Goal: Information Seeking & Learning: Learn about a topic

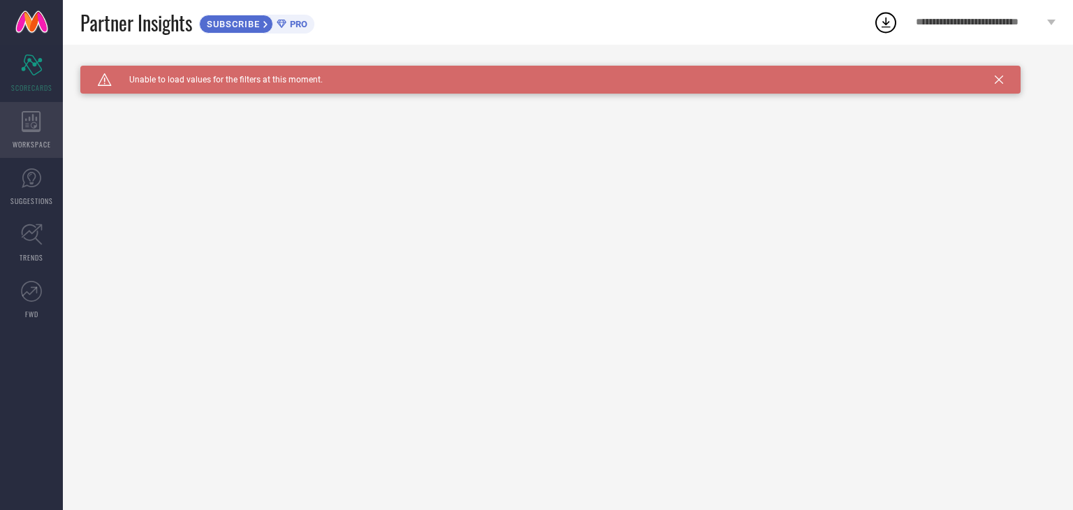
click at [25, 126] on icon at bounding box center [32, 121] width 20 height 21
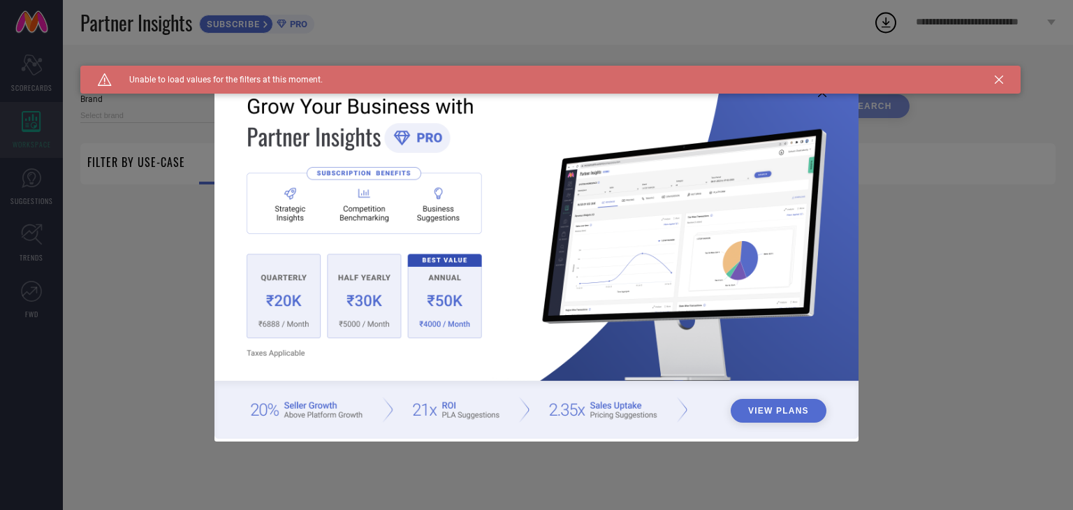
type input "1 STOP FASHION"
type input "All"
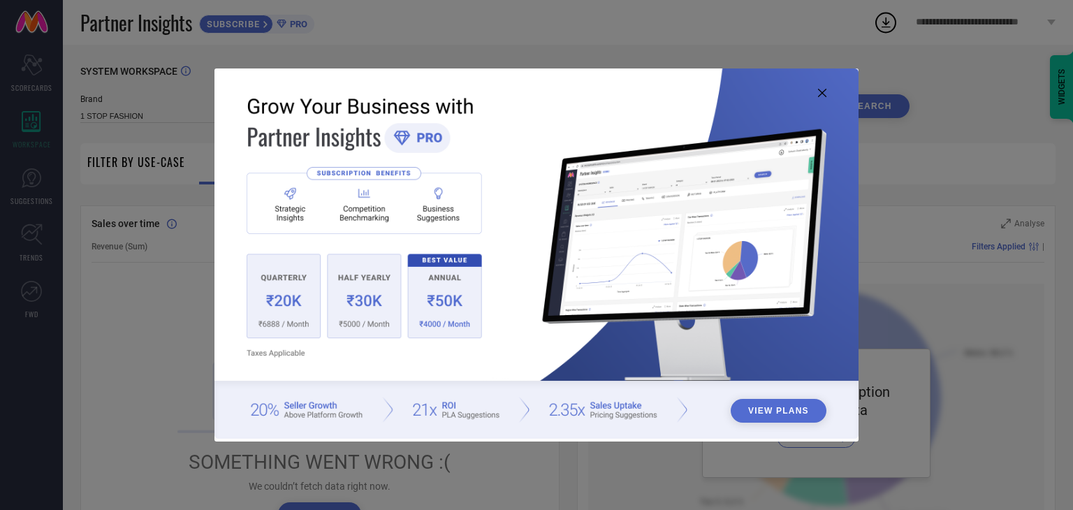
click at [286, 296] on img at bounding box center [536, 253] width 644 height 370
click at [443, 302] on img at bounding box center [536, 253] width 644 height 370
click at [772, 415] on button "View Plans" at bounding box center [778, 411] width 96 height 24
click at [826, 100] on img at bounding box center [536, 253] width 644 height 370
click at [818, 95] on icon at bounding box center [822, 93] width 8 height 8
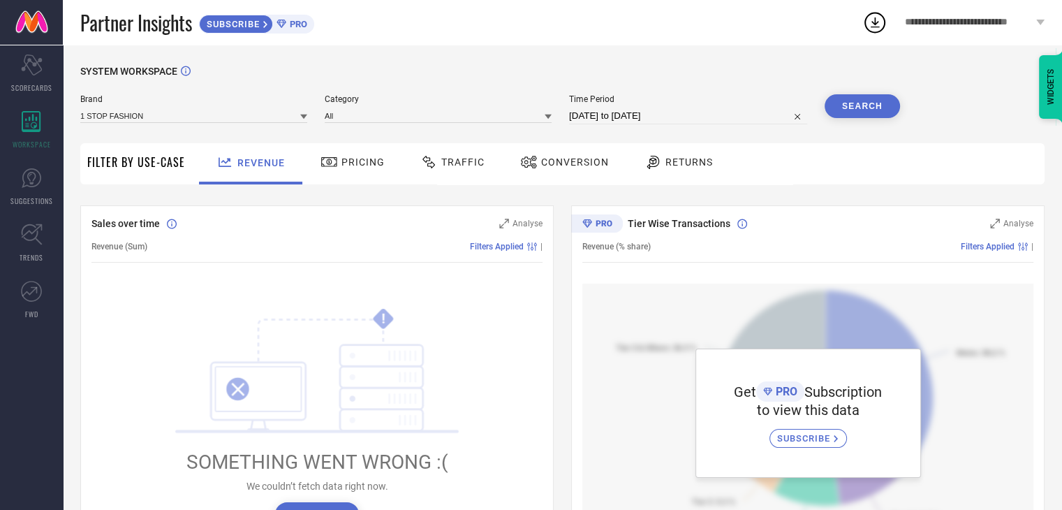
click at [348, 167] on span "Pricing" at bounding box center [362, 161] width 43 height 11
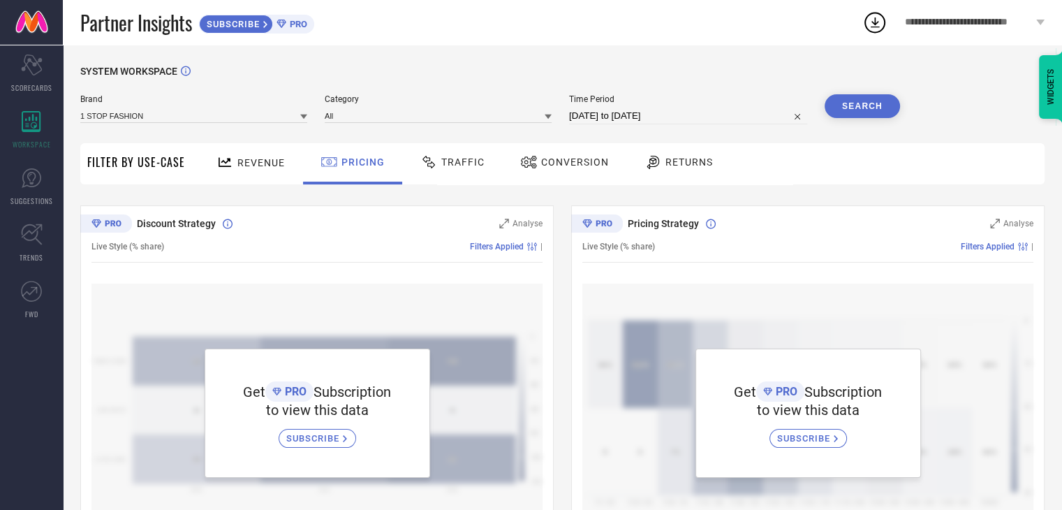
click at [453, 164] on span "Traffic" at bounding box center [462, 161] width 43 height 11
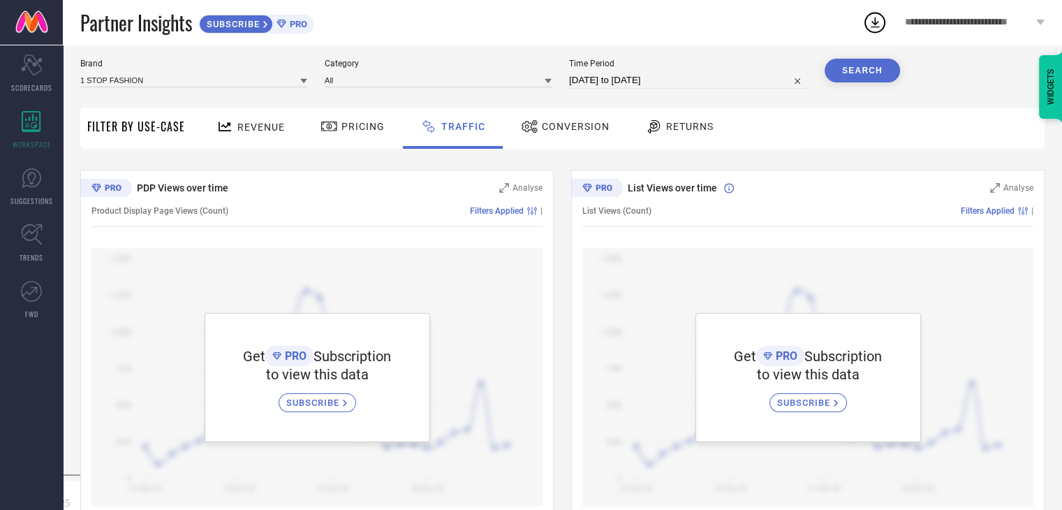
scroll to position [66, 0]
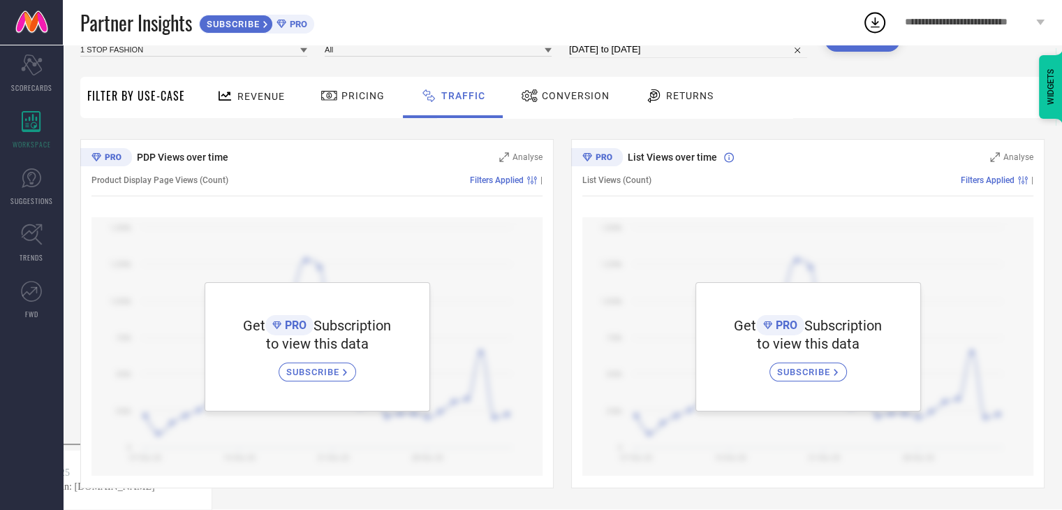
click at [563, 97] on span "Conversion" at bounding box center [576, 95] width 68 height 11
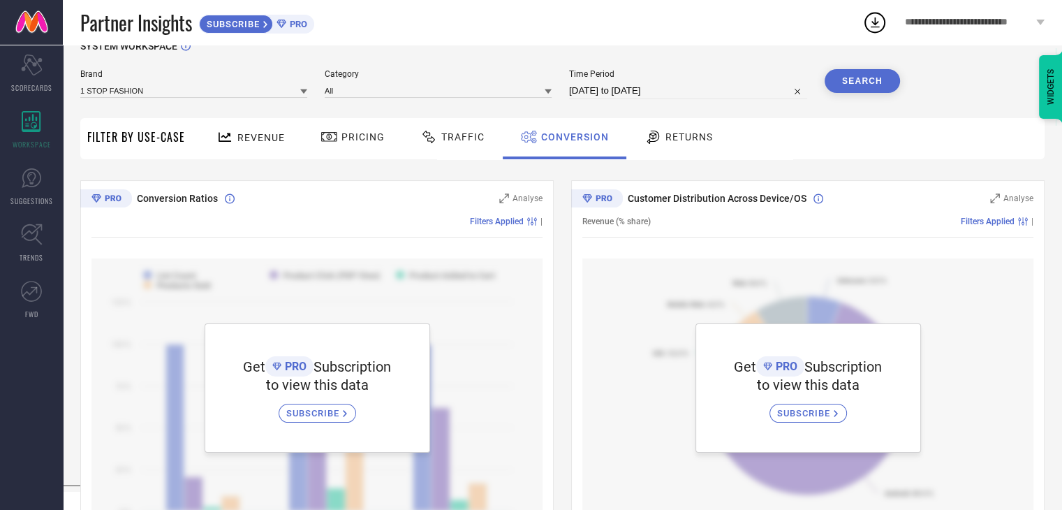
scroll to position [25, 0]
click at [670, 127] on div "Returns" at bounding box center [678, 137] width 75 height 24
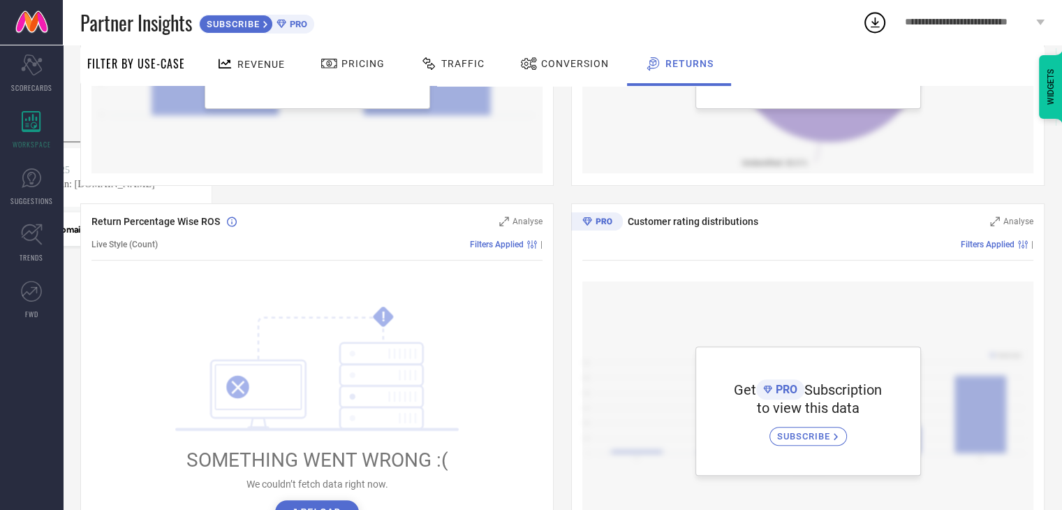
scroll to position [0, 0]
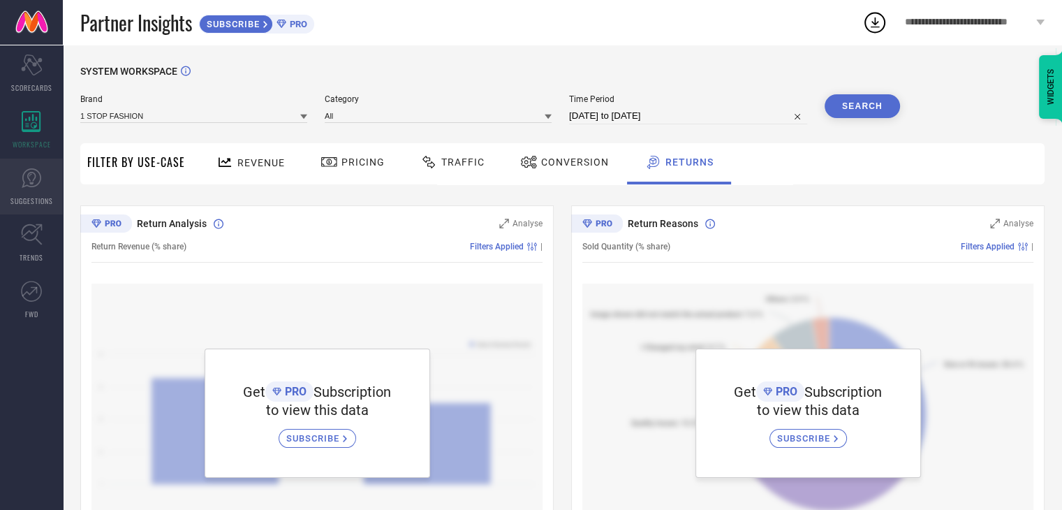
click at [24, 182] on icon at bounding box center [32, 178] width 20 height 20
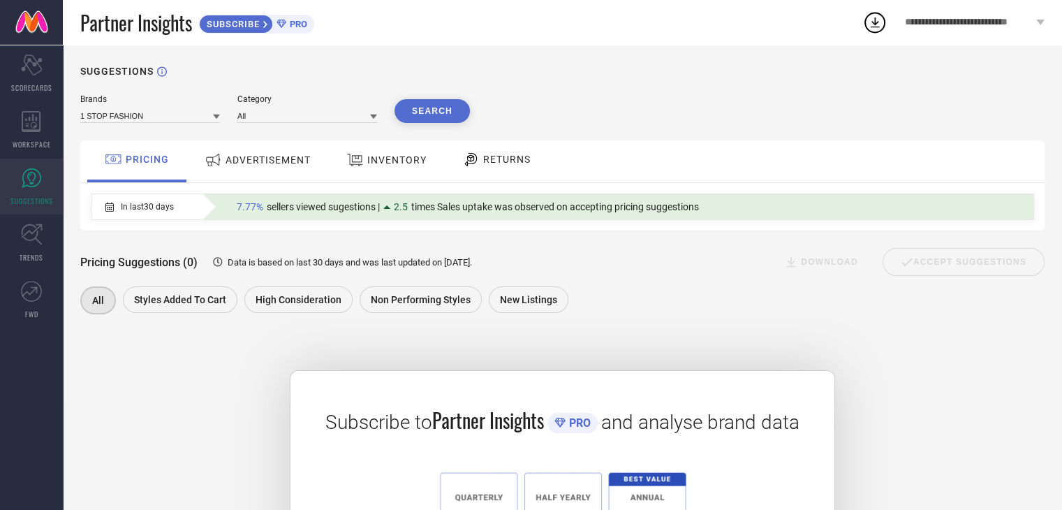
click at [243, 156] on span "ADVERTISEMENT" at bounding box center [268, 159] width 85 height 11
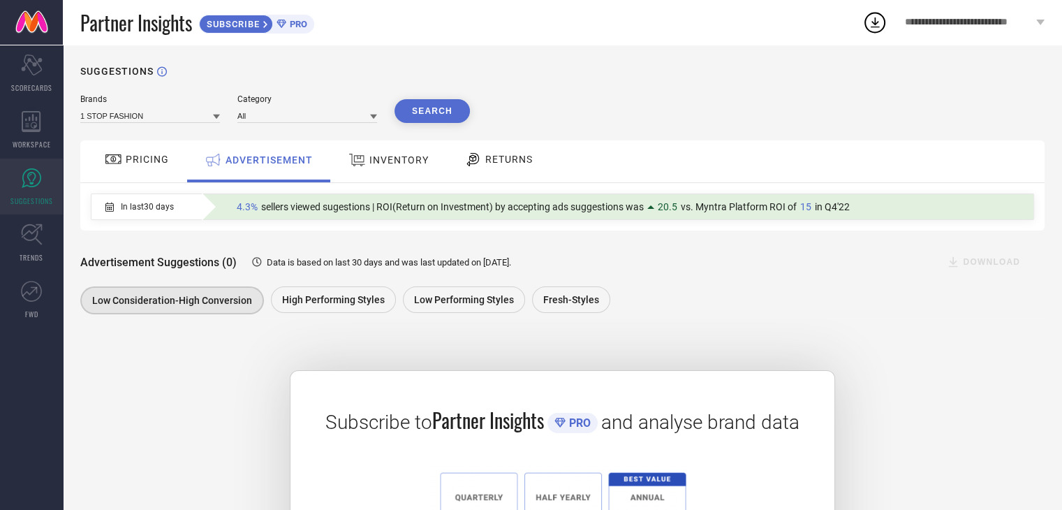
click at [395, 160] on span "INVENTORY" at bounding box center [398, 159] width 59 height 11
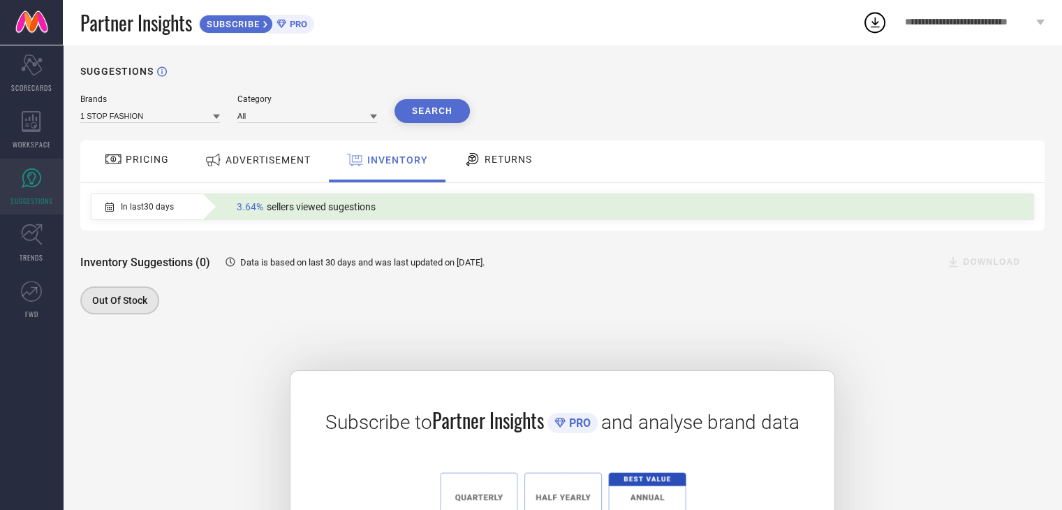
click at [489, 165] on span "RETURNS" at bounding box center [508, 159] width 47 height 11
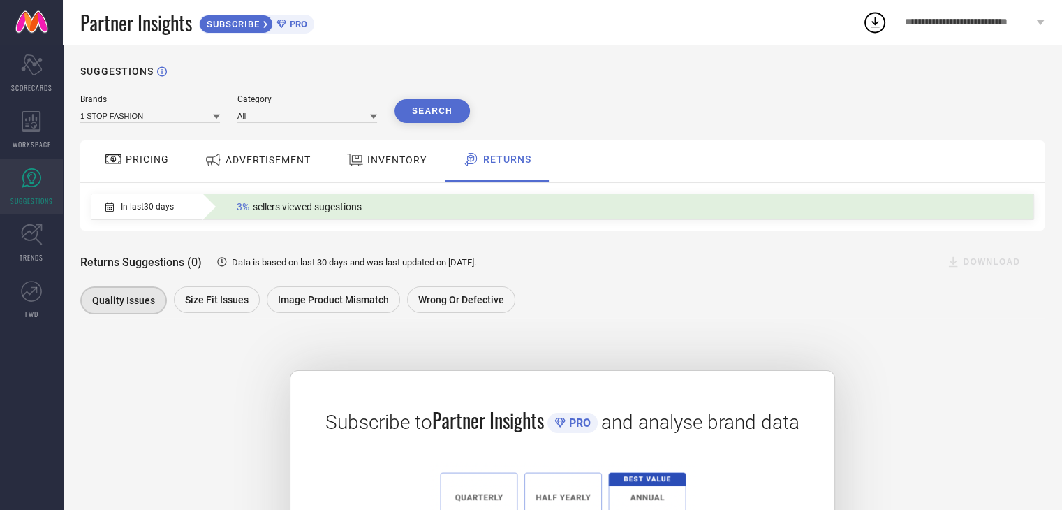
click at [149, 156] on span "PRICING" at bounding box center [147, 159] width 43 height 11
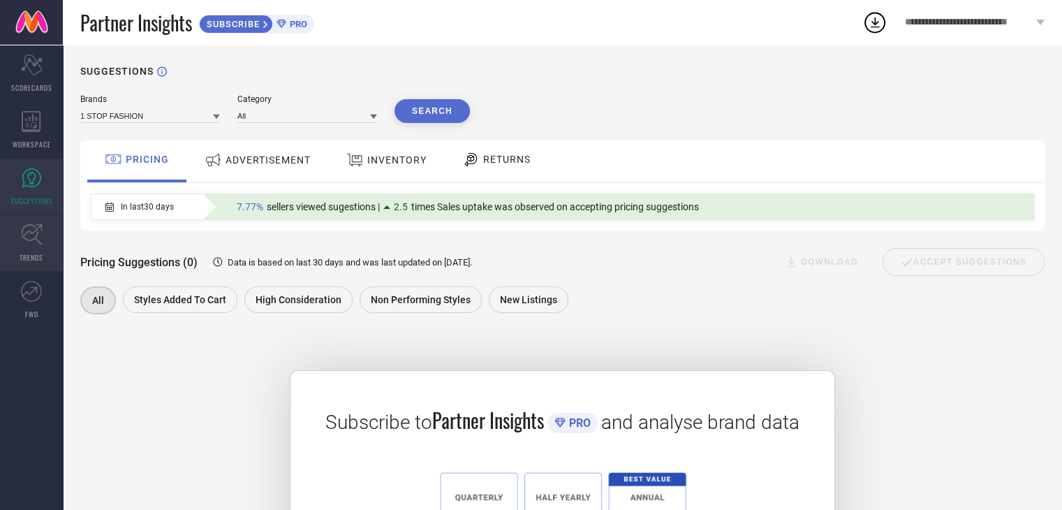
click at [27, 238] on icon at bounding box center [32, 234] width 22 height 22
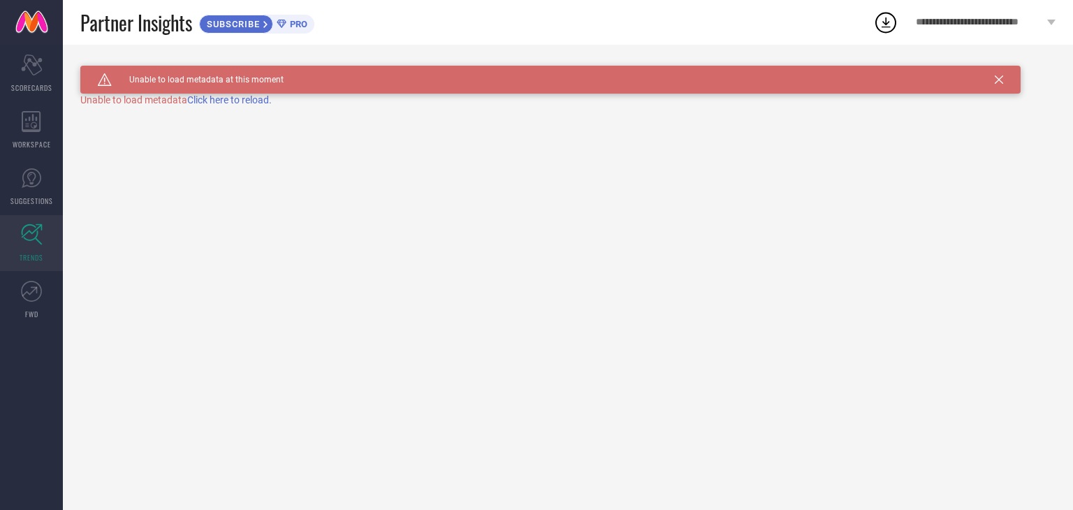
click at [242, 103] on span "Click here to reload." at bounding box center [229, 99] width 84 height 11
click at [242, 103] on div "Caution Created with Sketch. Unable to load metadata at this moment TRENDS" at bounding box center [568, 277] width 1010 height 465
click at [242, 103] on span "Click here to reload." at bounding box center [229, 99] width 84 height 11
click at [242, 103] on div "Caution Created with Sketch. Unable to load metadata at this moment TRENDS Unab…" at bounding box center [568, 277] width 1010 height 465
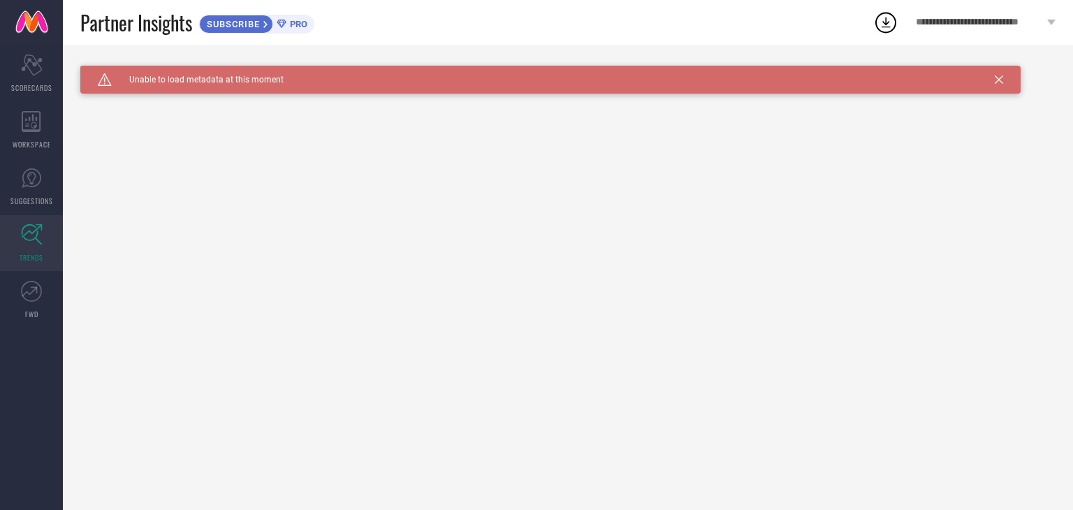
click at [242, 103] on div "Caution Created with Sketch. Unable to load metadata at this moment TRENDS" at bounding box center [568, 277] width 1010 height 465
click at [242, 103] on div "Caution Created with Sketch. Unable to load metadata at this moment TRENDS Unab…" at bounding box center [568, 277] width 1010 height 465
click at [242, 103] on span "Click here to reload." at bounding box center [229, 99] width 84 height 11
click at [242, 103] on div "Caution Created with Sketch. Unable to load metadata at this moment TRENDS" at bounding box center [568, 277] width 1010 height 465
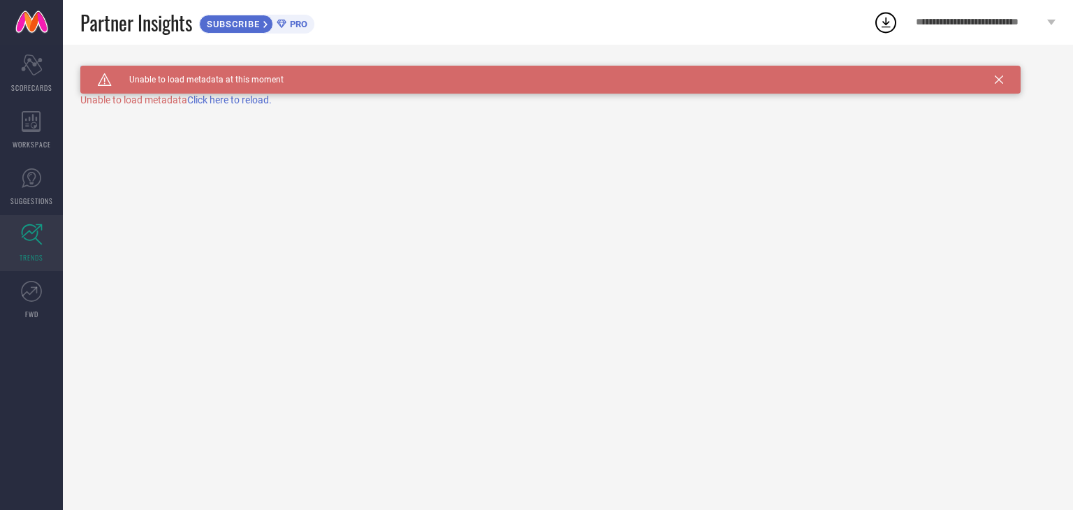
click at [242, 103] on div "Caution Created with Sketch. Unable to load metadata at this moment TRENDS Unab…" at bounding box center [568, 277] width 1010 height 465
click at [25, 306] on link "FWD" at bounding box center [31, 300] width 63 height 56
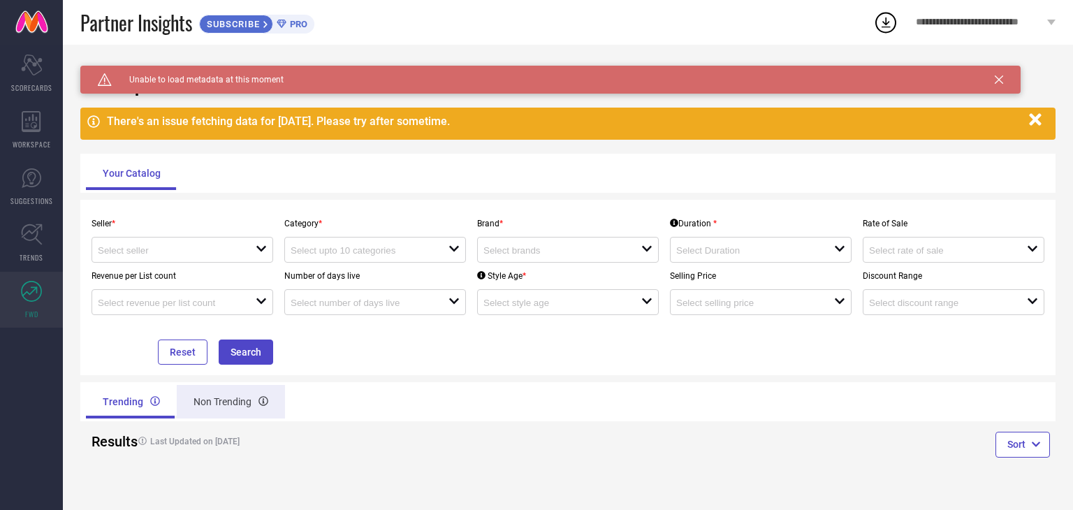
click at [215, 400] on div "Non Trending" at bounding box center [231, 402] width 108 height 34
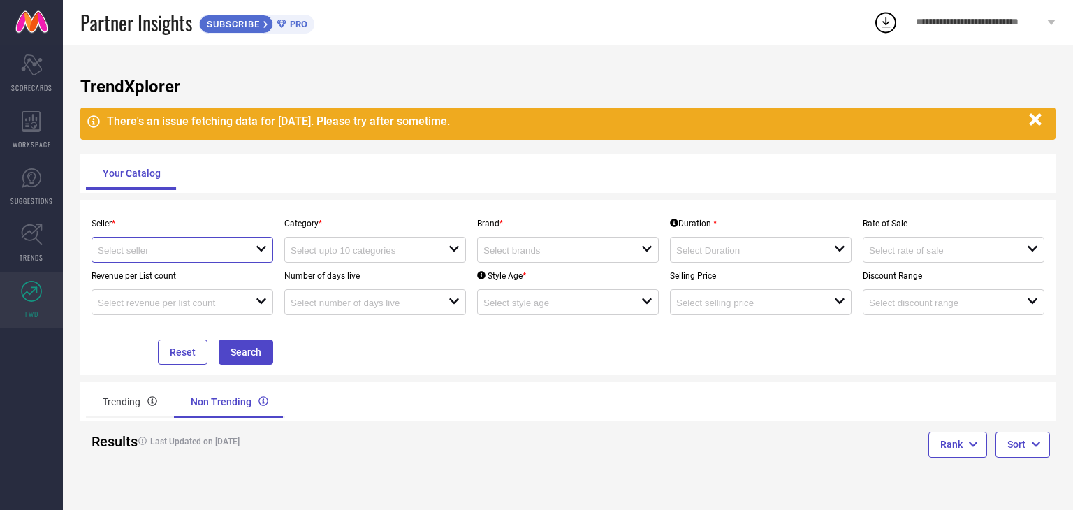
click at [158, 247] on input at bounding box center [169, 250] width 142 height 10
click at [156, 267] on li "Myntra ( MINT_1 )" at bounding box center [182, 277] width 180 height 25
type input "Myntra ( MINT_1 )"
click at [338, 244] on div at bounding box center [370, 249] width 158 height 13
click at [416, 389] on div "Trending Non Trending" at bounding box center [324, 402] width 476 height 34
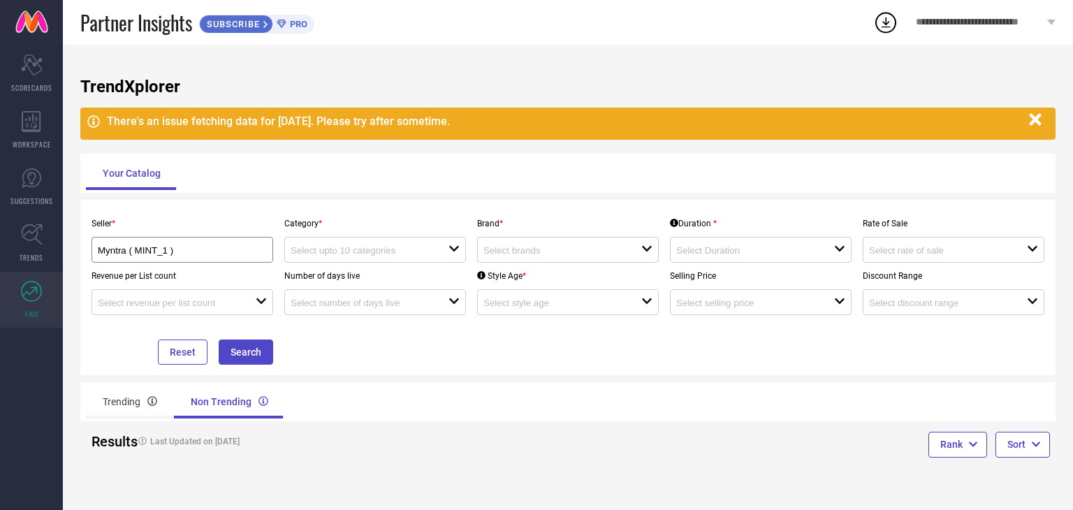
click at [550, 262] on div "open" at bounding box center [568, 250] width 182 height 26
type input "zerj"
click at [539, 369] on div "Seller * Myntra ( MINT_1 ) Category * open Brand * zerj close reset Duration * …" at bounding box center [567, 287] width 975 height 175
click at [170, 355] on button "Reset" at bounding box center [183, 351] width 50 height 25
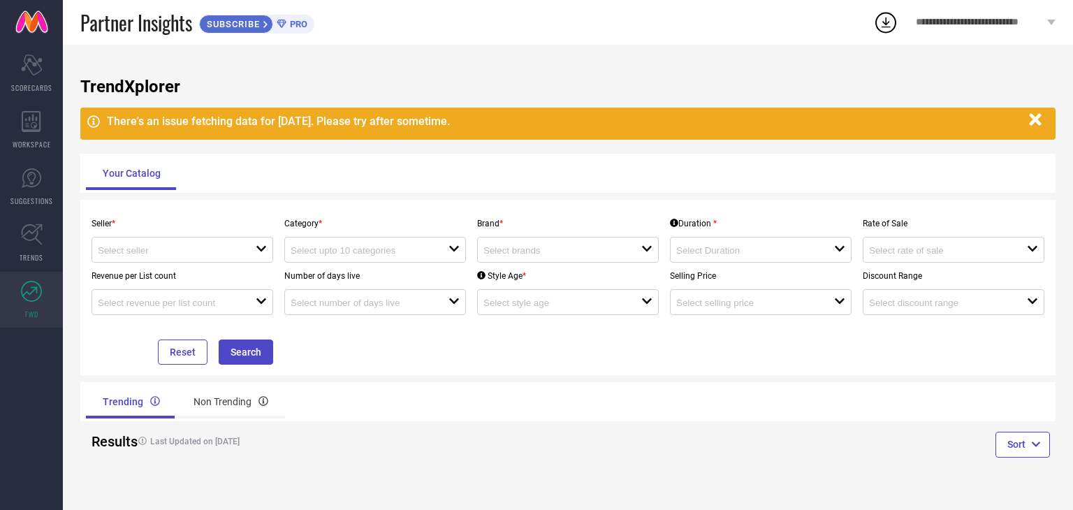
click at [294, 27] on span "PRO" at bounding box center [296, 24] width 21 height 10
click at [891, 24] on icon at bounding box center [885, 22] width 25 height 25
